Goal: Transaction & Acquisition: Purchase product/service

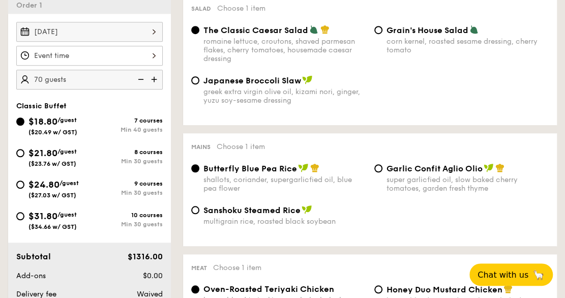
scroll to position [305, 0]
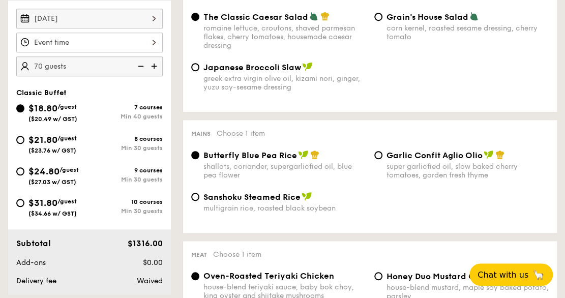
click at [125, 36] on div at bounding box center [89, 43] width 146 height 20
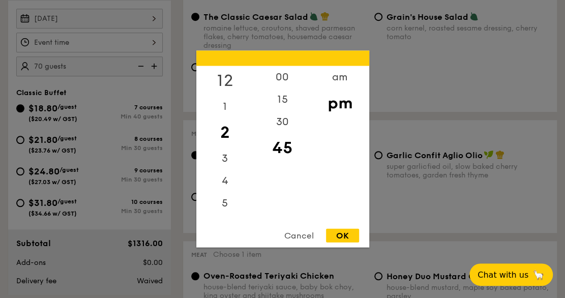
click at [226, 83] on div "12" at bounding box center [224, 80] width 57 height 29
click at [288, 99] on div "15" at bounding box center [282, 102] width 57 height 29
click at [345, 236] on div "OK" at bounding box center [342, 236] width 33 height 14
type input "12:15PM"
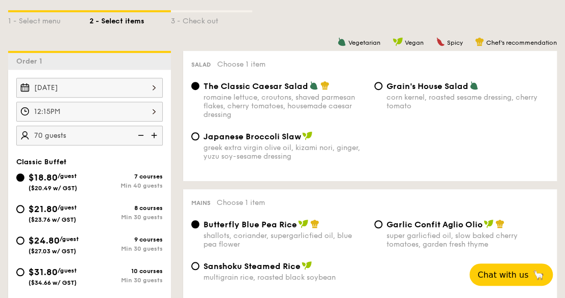
scroll to position [153, 0]
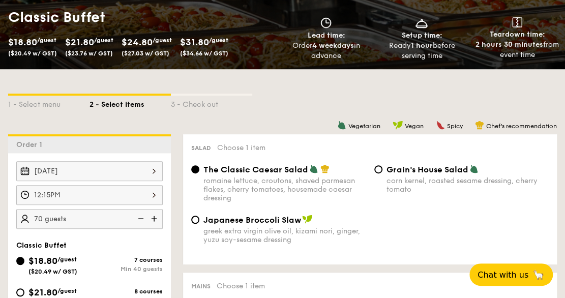
click at [101, 165] on div "[DATE]" at bounding box center [89, 171] width 146 height 20
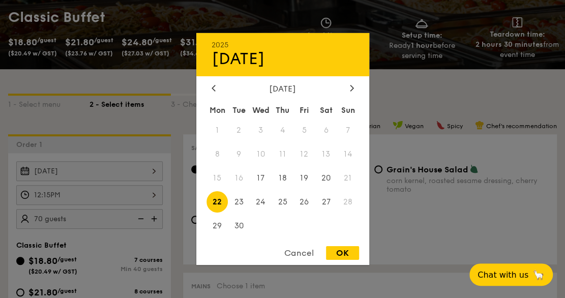
click at [351, 249] on div "OK" at bounding box center [342, 253] width 33 height 14
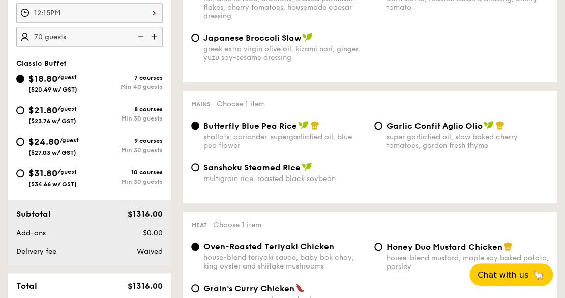
scroll to position [407, 0]
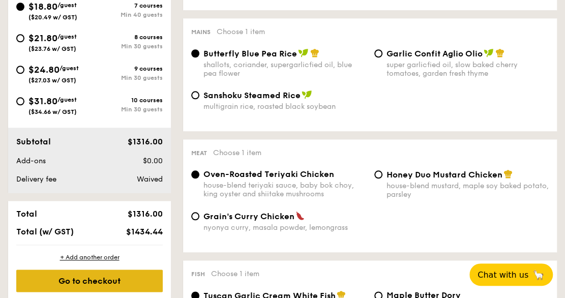
click at [144, 285] on div "Go to checkout" at bounding box center [89, 280] width 146 height 22
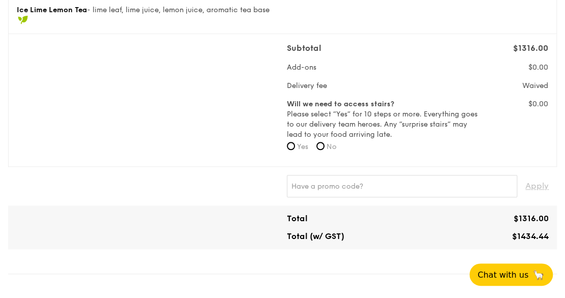
scroll to position [305, 0]
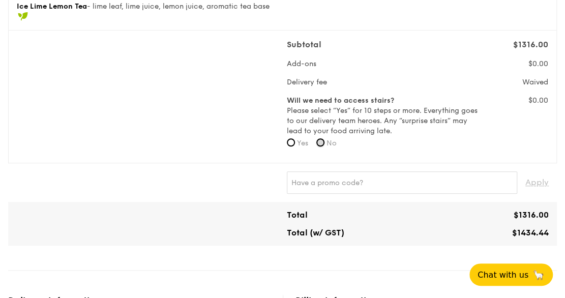
click at [320, 140] on input "No" at bounding box center [320, 142] width 8 height 8
radio input "true"
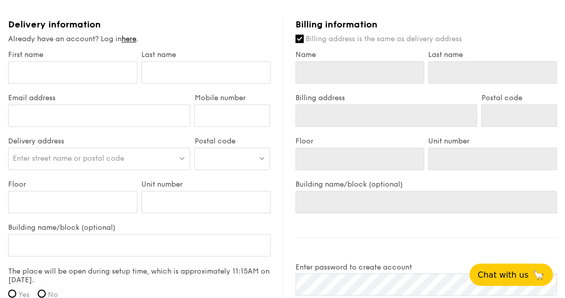
scroll to position [610, 0]
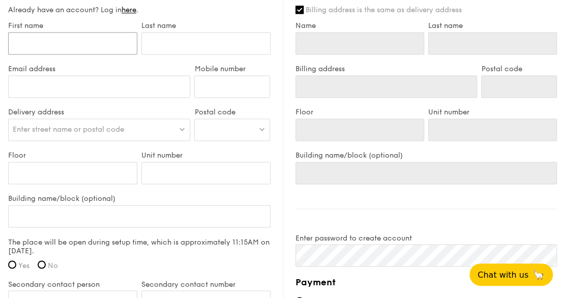
click at [81, 42] on input "First name" at bounding box center [72, 43] width 129 height 22
type input "Le"
type input "[PERSON_NAME]"
type input "[EMAIL_ADDRESS][PERSON_NAME][DOMAIN_NAME]"
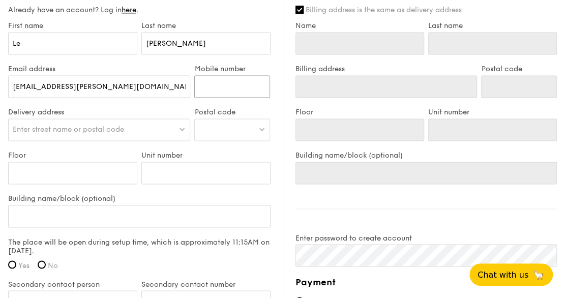
type input "97486877"
type input "Le"
type input "[PERSON_NAME]"
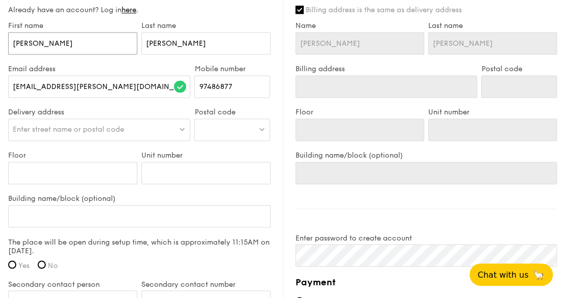
type input "[PERSON_NAME]"
click at [135, 132] on div "Enter street name or postal code" at bounding box center [99, 129] width 182 height 22
click at [134, 134] on input "search" at bounding box center [99, 130] width 181 height 22
type input "la"
click at [209, 136] on div at bounding box center [232, 129] width 76 height 22
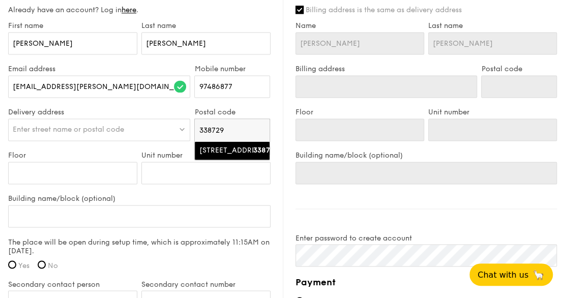
type input "338729"
click at [223, 160] on li "[STREET_ADDRESS] 338729" at bounding box center [232, 150] width 75 height 18
type input "[STREET_ADDRESS]"
type input "338729"
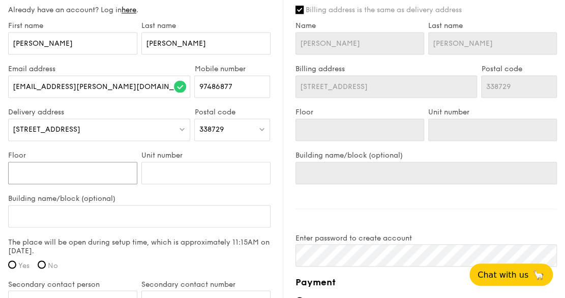
click at [102, 178] on input "Floor" at bounding box center [72, 173] width 129 height 22
type input "0"
type input "08"
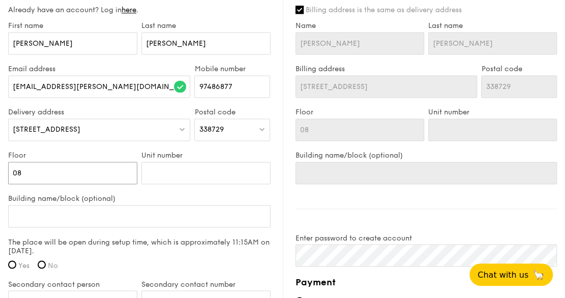
type input "08"
click at [151, 172] on input "Unit number" at bounding box center [205, 173] width 129 height 22
type input "0"
type input "08"
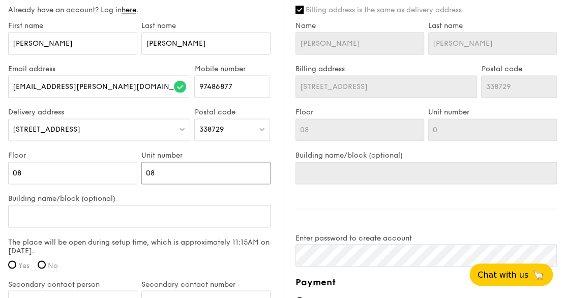
type input "08"
type input "08-"
type input "08-9"
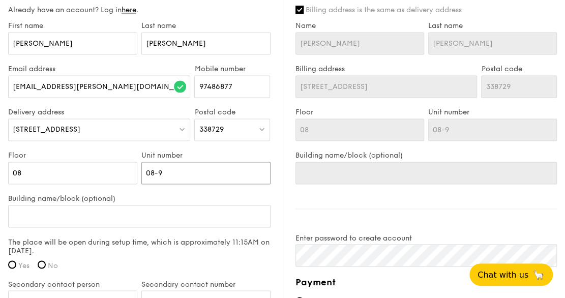
type input "08-93"
type input "08-9"
type input "08-"
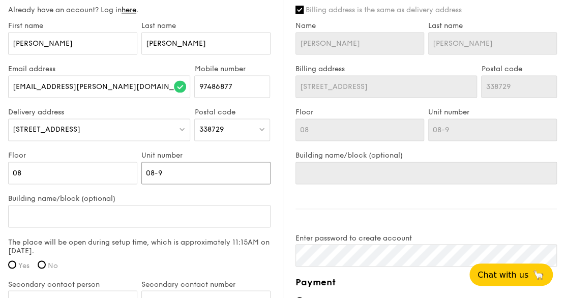
type input "08-"
type input "08-7"
type input "08-74"
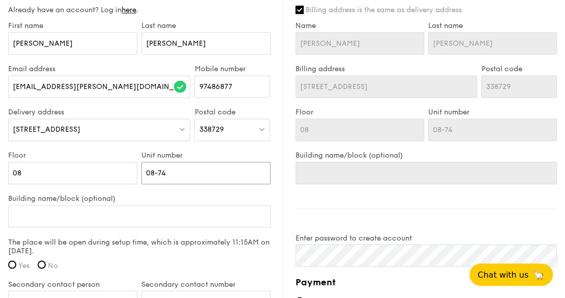
type input "08-74"
click at [168, 194] on label "Building name/block (optional)" at bounding box center [139, 198] width 262 height 9
click at [168, 205] on input "Building name/block (optional)" at bounding box center [139, 216] width 262 height 22
click at [198, 179] on input "08-74" at bounding box center [205, 173] width 129 height 22
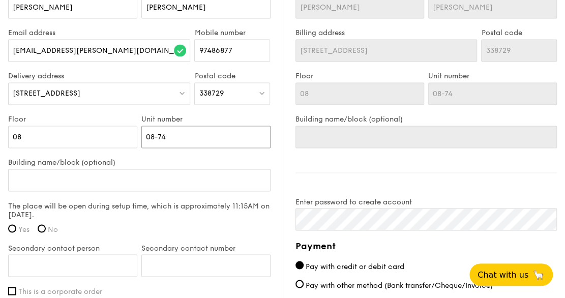
scroll to position [661, 0]
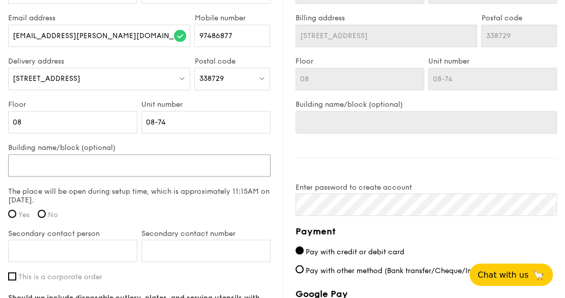
click at [145, 161] on input "Building name/block (optional)" at bounding box center [139, 165] width 262 height 22
type input "C"
type input "CT"
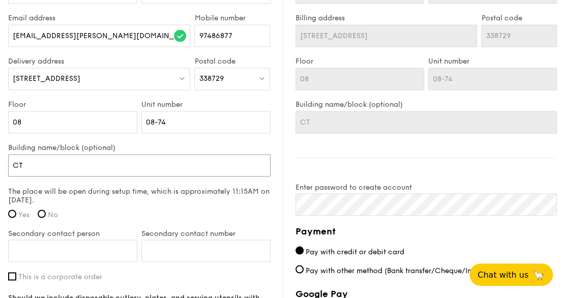
type input "CT"
type input "CT H"
type input "CT HU"
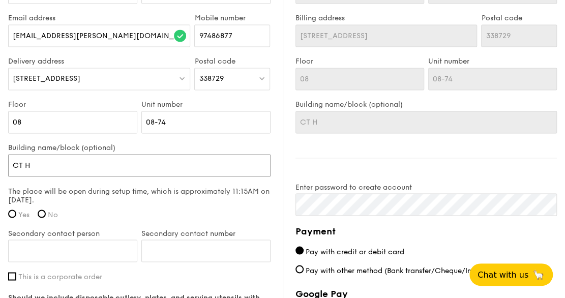
type input "CT HU"
type input "CT HUB"
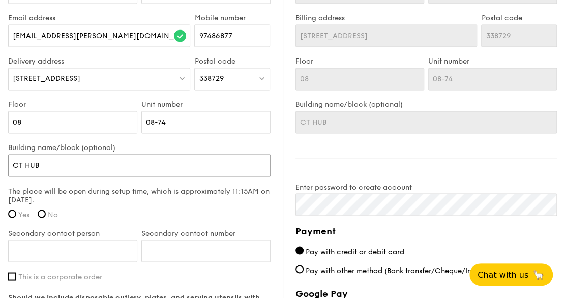
type input "CT HUB 2"
click at [116, 81] on div "[STREET_ADDRESS]" at bounding box center [99, 79] width 182 height 22
click at [229, 107] on label "Unit number" at bounding box center [205, 104] width 129 height 9
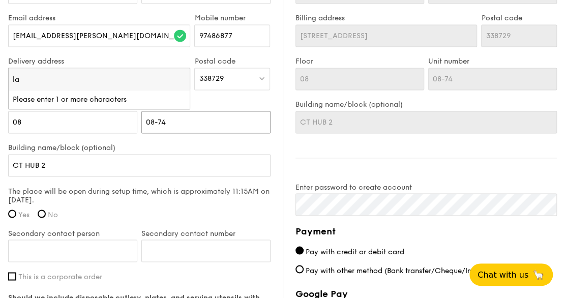
click at [229, 111] on input "08-74" at bounding box center [205, 122] width 129 height 22
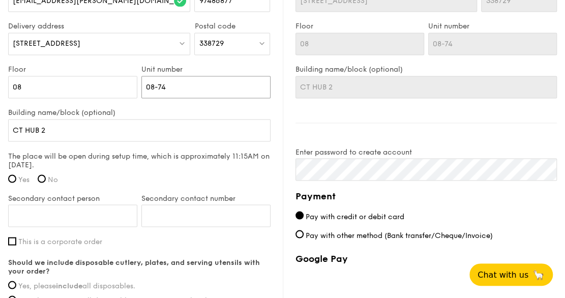
scroll to position [712, 0]
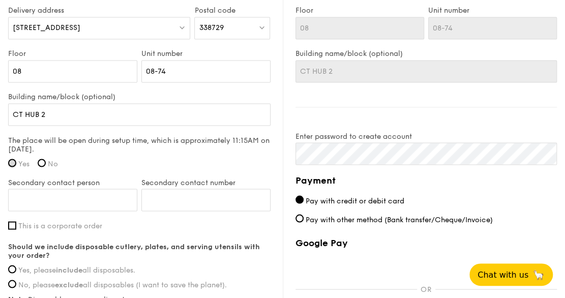
click at [11, 160] on input "Yes" at bounding box center [12, 163] width 8 height 8
radio input "true"
click at [57, 203] on input "Secondary contact person" at bounding box center [72, 200] width 129 height 22
type input "[PERSON_NAME]"
click at [268, 196] on input "Secondary contact number" at bounding box center [205, 200] width 129 height 22
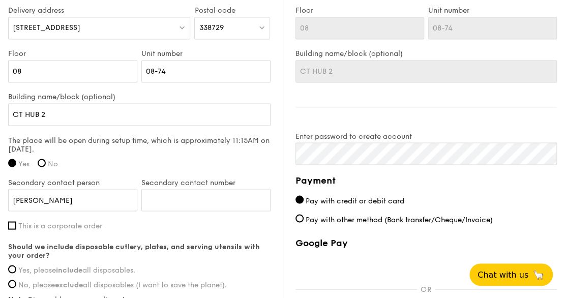
click at [142, 224] on label "This is a corporate order" at bounding box center [139, 225] width 262 height 9
click at [16, 224] on input "This is a corporate order" at bounding box center [12, 225] width 8 height 8
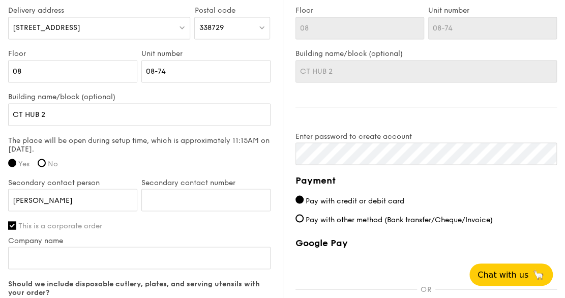
click at [142, 224] on label "This is a corporate order" at bounding box center [139, 225] width 262 height 9
click at [16, 224] on input "This is a corporate order" at bounding box center [12, 225] width 8 height 8
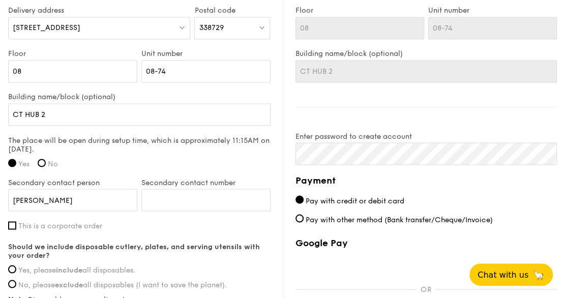
click at [142, 224] on label "This is a corporate order" at bounding box center [139, 225] width 262 height 9
click at [16, 224] on input "This is a corporate order" at bounding box center [12, 225] width 8 height 8
checkbox input "true"
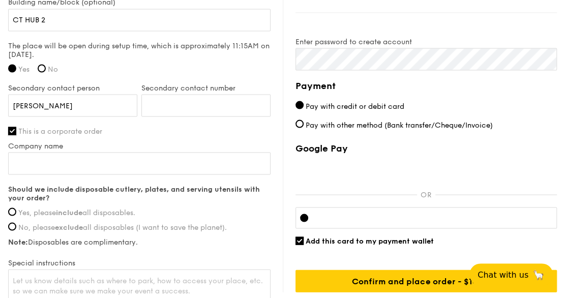
scroll to position [813, 0]
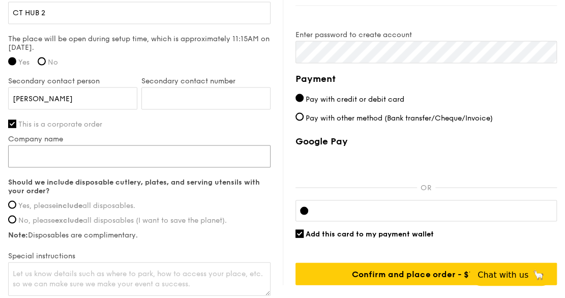
drag, startPoint x: 159, startPoint y: 156, endPoint x: 166, endPoint y: 155, distance: 6.7
click at [159, 156] on input "Company name" at bounding box center [139, 156] width 262 height 22
type input "Xtremax"
type input "97486877"
click at [188, 93] on input "97486877" at bounding box center [205, 98] width 129 height 22
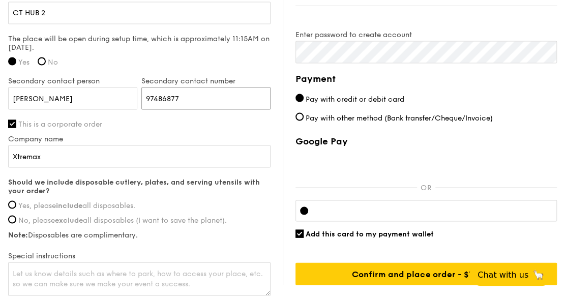
click at [188, 93] on input "97486877" at bounding box center [205, 98] width 129 height 22
click at [215, 199] on div "Should we include disposable cutlery, plates, and serving utensils with your or…" at bounding box center [139, 208] width 262 height 62
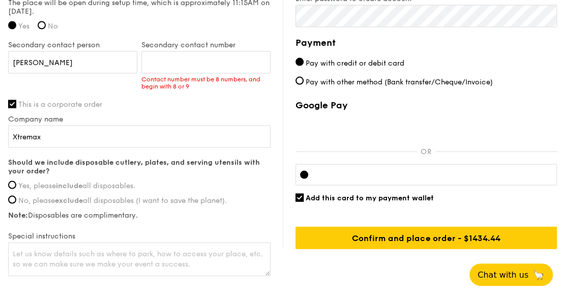
scroll to position [864, 0]
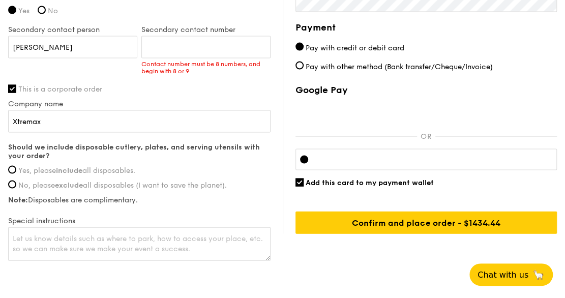
click at [10, 169] on input "Yes, please include all disposables." at bounding box center [12, 170] width 8 height 8
radio input "true"
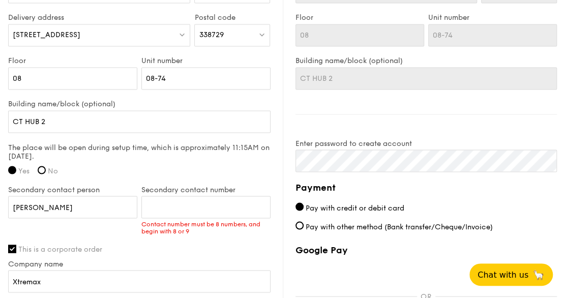
scroll to position [813, 0]
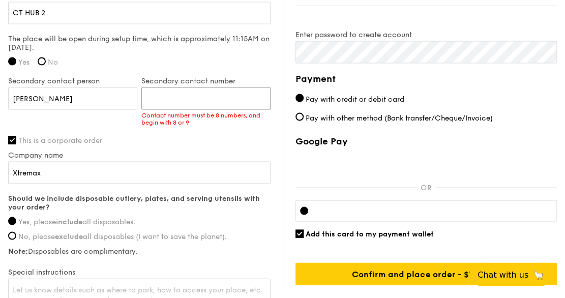
click at [182, 97] on input "Secondary contact number" at bounding box center [205, 98] width 129 height 22
click at [151, 136] on label "This is a corporate order" at bounding box center [139, 140] width 262 height 9
click at [16, 136] on input "This is a corporate order" at bounding box center [12, 140] width 8 height 8
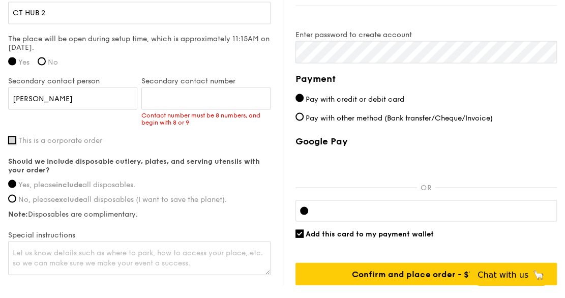
click at [13, 136] on input "This is a corporate order" at bounding box center [12, 140] width 8 height 8
checkbox input "true"
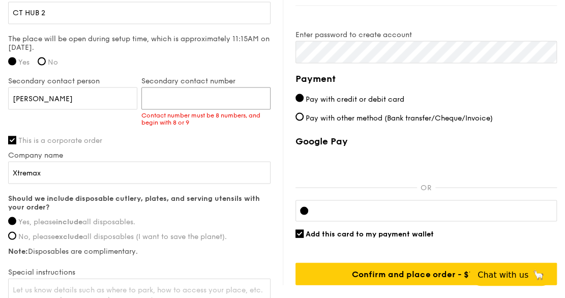
click at [219, 100] on input "Secondary contact number" at bounding box center [205, 98] width 129 height 22
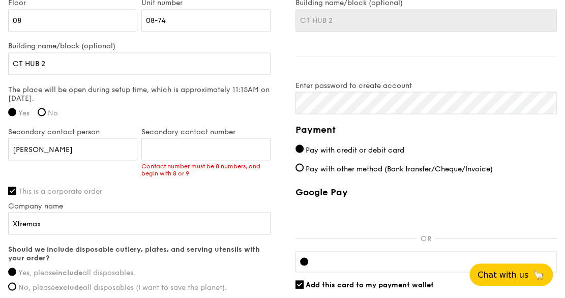
click at [43, 166] on div "Secondary contact person [PERSON_NAME]" at bounding box center [72, 148] width 133 height 43
drag, startPoint x: 225, startPoint y: 153, endPoint x: 224, endPoint y: 147, distance: 5.7
click at [225, 153] on input "Secondary contact number" at bounding box center [205, 149] width 129 height 22
paste input "6596553162"
click at [160, 146] on input "6596553162" at bounding box center [205, 149] width 129 height 22
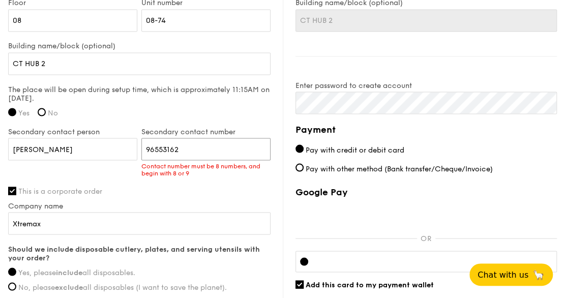
type input "96553162"
click at [105, 174] on div "First name [PERSON_NAME] Last name [PERSON_NAME] Email address [EMAIL_ADDRESS][…" at bounding box center [139, 117] width 262 height 496
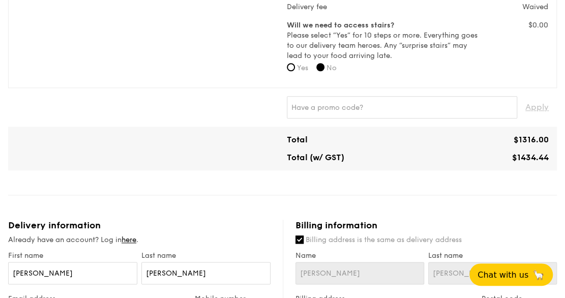
scroll to position [434, 0]
